Goal: Information Seeking & Learning: Learn about a topic

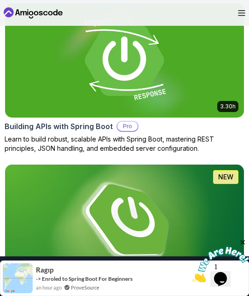
scroll to position [631, 0]
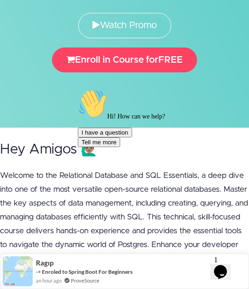
scroll to position [199, 0]
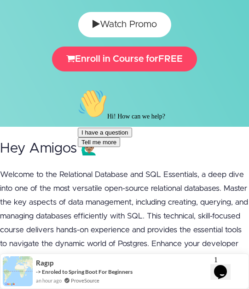
click at [127, 32] on link "Watch Promo" at bounding box center [124, 24] width 93 height 25
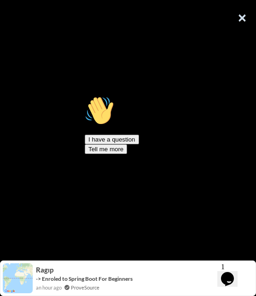
click at [177, 120] on div "Hi! How can we help? I have a question Tell me more" at bounding box center [168, 125] width 166 height 58
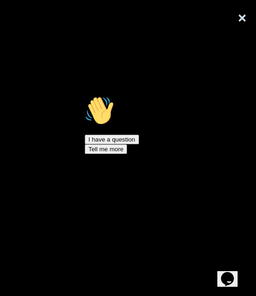
click at [125, 107] on div "Hi! How can we help? I have a question Tell me more" at bounding box center [168, 125] width 166 height 58
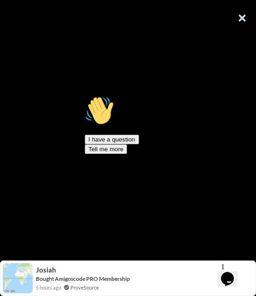
click at [242, 20] on button "×" at bounding box center [242, 18] width 9 height 18
